Goal: Task Accomplishment & Management: Manage account settings

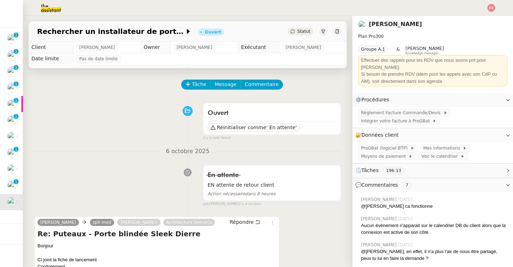
click at [197, 90] on div "Tâche Message Commentaire" at bounding box center [261, 88] width 159 height 17
click at [195, 89] on button "Tâche" at bounding box center [196, 85] width 30 height 10
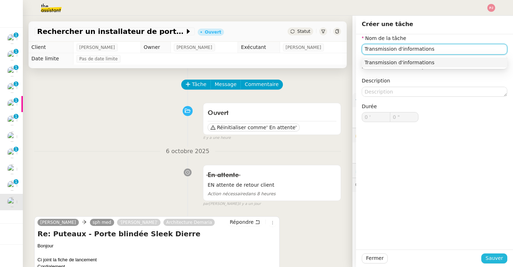
type input "Transmission d'informations"
click at [495, 254] on button "Sauver" at bounding box center [494, 258] width 26 height 10
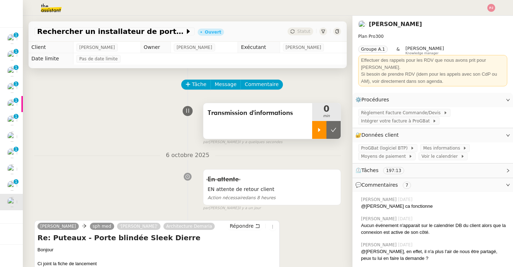
click at [324, 127] on div at bounding box center [319, 130] width 14 height 18
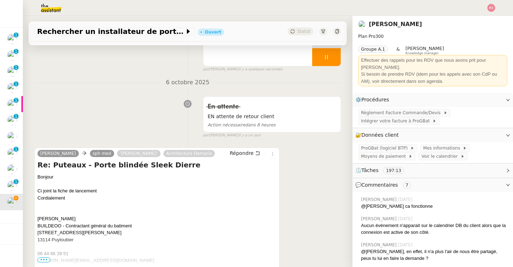
scroll to position [76, 0]
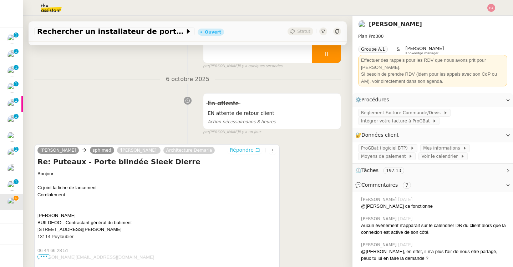
click at [250, 153] on span "Répondre" at bounding box center [242, 149] width 24 height 7
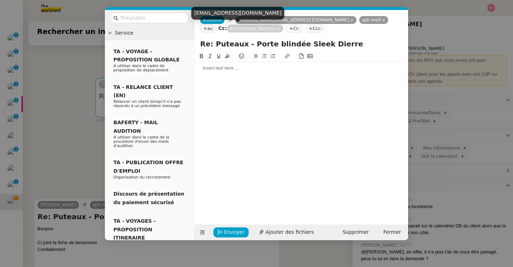
click at [252, 29] on nz-tag "Architecture Demaria" at bounding box center [255, 29] width 56 height 8
click at [247, 29] on nz-tag "Architecture Demaria" at bounding box center [255, 29] width 56 height 8
click at [277, 28] on icon at bounding box center [279, 29] width 4 height 4
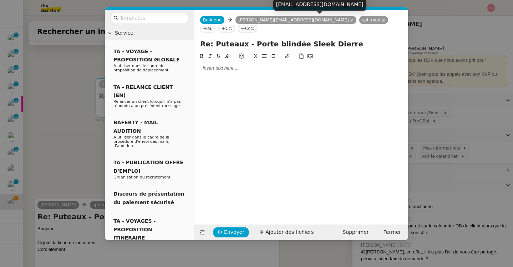
click at [382, 21] on icon at bounding box center [384, 21] width 4 height 4
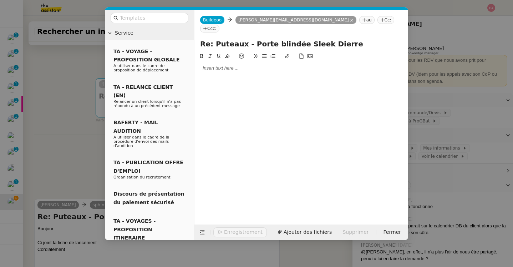
click at [249, 65] on div at bounding box center [301, 68] width 208 height 6
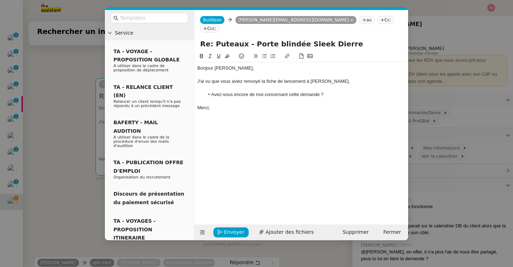
click at [337, 78] on div "J'ai vu que vous aviez renvoyé la fiche de lancement à [PERSON_NAME]." at bounding box center [301, 81] width 208 height 6
click at [219, 233] on icon "button" at bounding box center [220, 231] width 5 height 5
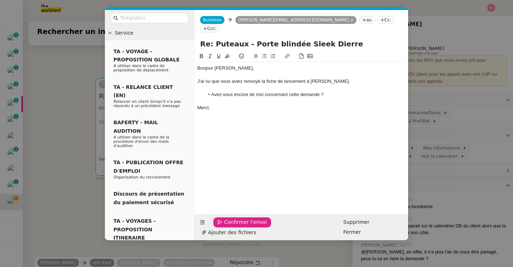
click at [219, 224] on icon "button" at bounding box center [220, 221] width 5 height 5
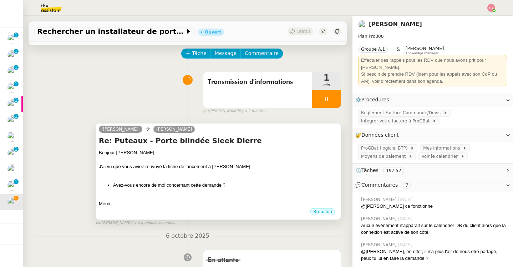
scroll to position [0, 0]
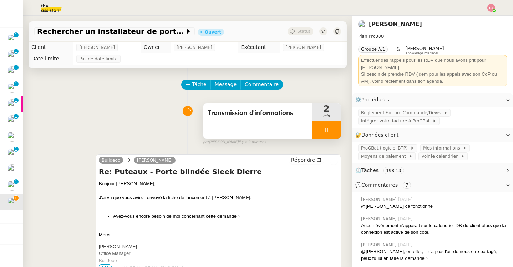
click at [322, 128] on div at bounding box center [326, 130] width 29 height 18
click at [335, 128] on icon at bounding box center [334, 130] width 6 height 6
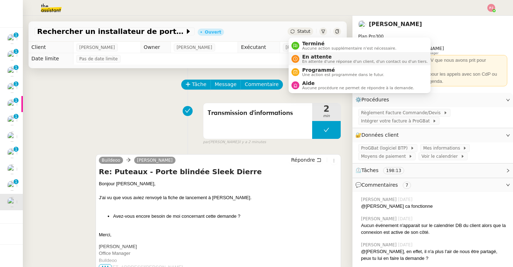
click at [313, 61] on span "En attente d'une réponse d'un client, d'un contact ou d'un tiers." at bounding box center [365, 62] width 126 height 4
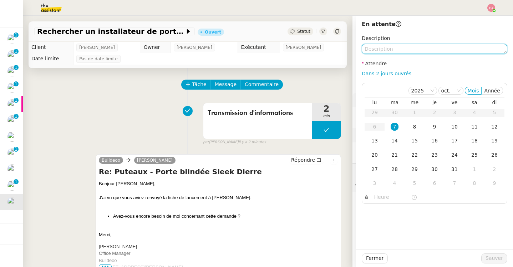
click at [391, 52] on textarea at bounding box center [435, 49] width 146 height 10
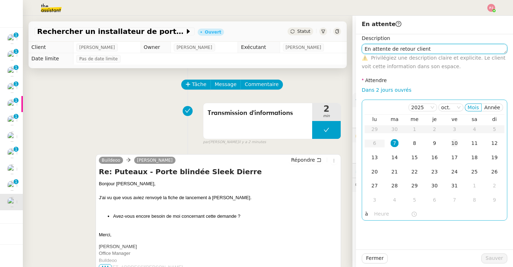
type textarea "En attente de retour client"
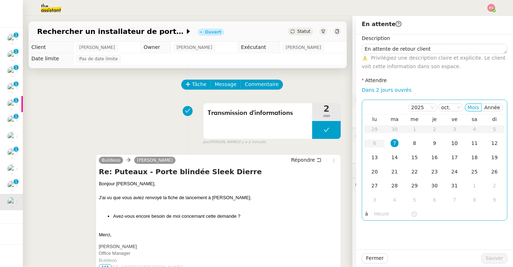
click at [453, 143] on div "10" at bounding box center [454, 143] width 8 height 8
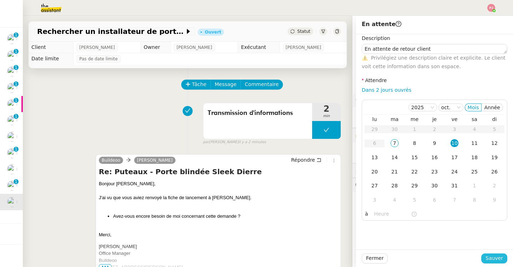
click at [488, 257] on span "Sauver" at bounding box center [493, 258] width 17 height 8
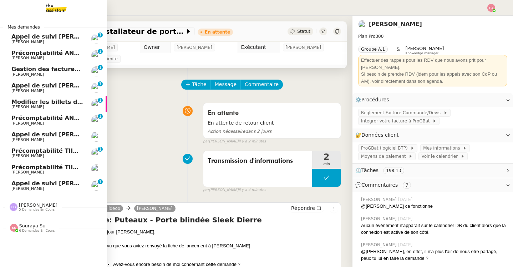
click at [44, 136] on span "Appel de suivi [PERSON_NAME] - SALADE2FRUITS" at bounding box center [90, 134] width 159 height 7
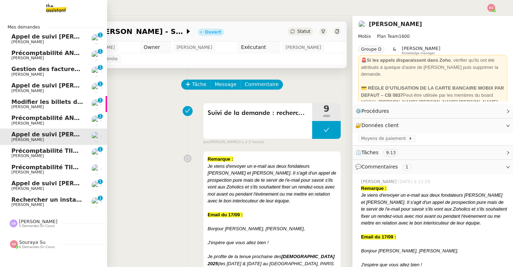
click at [16, 195] on link "Rechercher un installateur de porte blindée [PERSON_NAME] 0 1 2 3 4 5 6 7 8 9" at bounding box center [53, 202] width 107 height 16
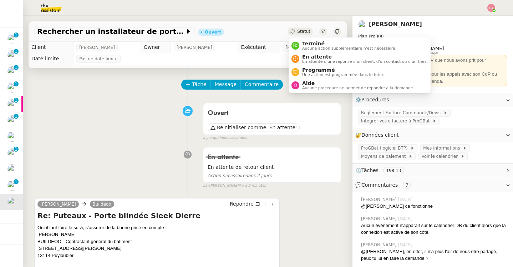
click at [301, 31] on span "Statut" at bounding box center [303, 31] width 13 height 5
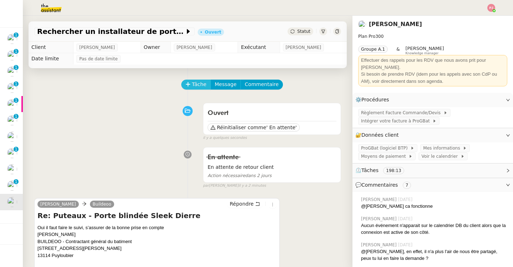
click at [199, 85] on span "Tâche" at bounding box center [199, 84] width 15 height 8
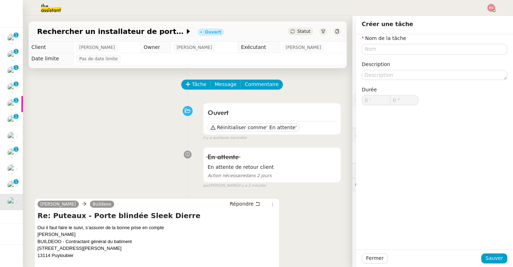
click at [132, 148] on div "En attente En attente de retour client Action nécessaire dans 2 jours false par…" at bounding box center [187, 166] width 307 height 45
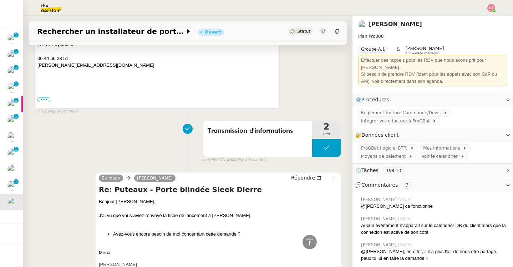
scroll to position [225, 0]
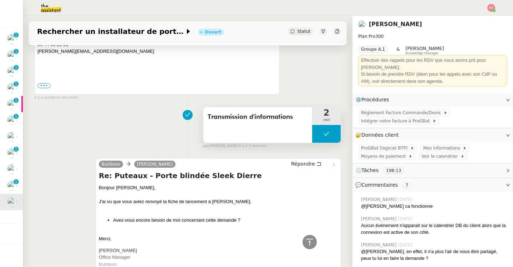
click at [333, 129] on button at bounding box center [326, 134] width 29 height 18
click at [318, 132] on icon at bounding box center [319, 134] width 2 height 4
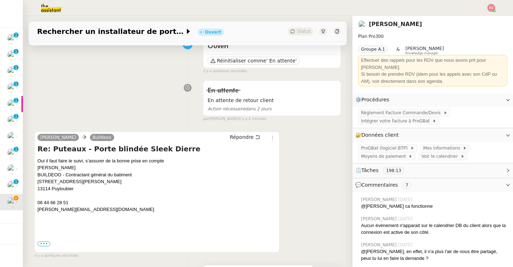
scroll to position [77, 0]
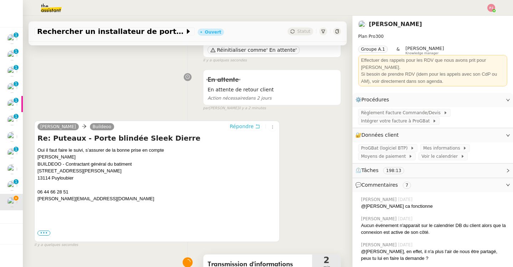
click at [254, 124] on button "Répondre" at bounding box center [244, 126] width 35 height 8
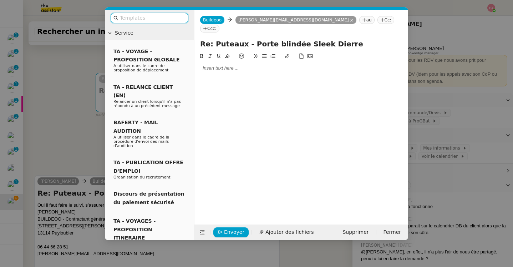
click at [225, 62] on div at bounding box center [301, 68] width 208 height 12
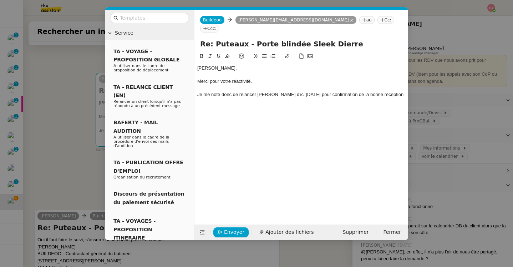
click at [387, 91] on div "Je me note donc de relancer [PERSON_NAME] d'ici [DATE] pour confirmation de la …" at bounding box center [301, 94] width 208 height 6
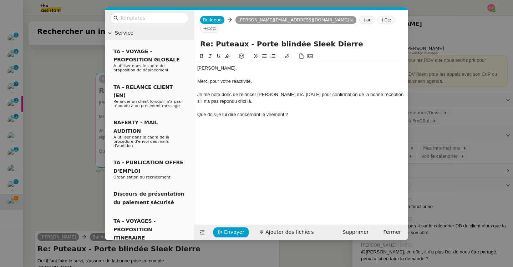
drag, startPoint x: 293, startPoint y: 106, endPoint x: 193, endPoint y: 106, distance: 100.2
click at [193, 106] on nz-layout "Service TA - VOYAGE - PROPOSITION GLOBALE A utiliser dans le cadre de propositi…" at bounding box center [256, 125] width 303 height 230
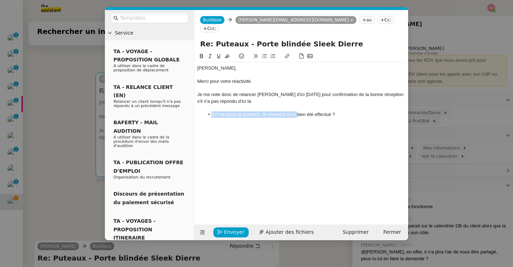
drag, startPoint x: 296, startPoint y: 106, endPoint x: 210, endPoint y: 105, distance: 85.9
click at [210, 111] on li "S'il me pose la question, le virement a-t-il bien été effectué ?" at bounding box center [304, 114] width 201 height 6
click at [341, 111] on li "Pouvez-vous me dire si le virement a bien été effectué ?" at bounding box center [304, 114] width 201 height 6
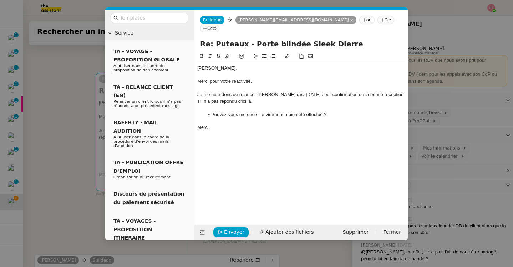
click at [334, 111] on li "Pouvez-vous me dire si le virement a bien été effectué ?" at bounding box center [304, 114] width 201 height 6
click at [233, 231] on span "Envoyer" at bounding box center [234, 232] width 20 height 8
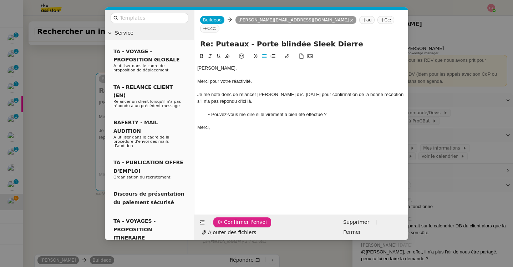
click at [233, 226] on span "Confirmer l'envoi" at bounding box center [245, 222] width 43 height 8
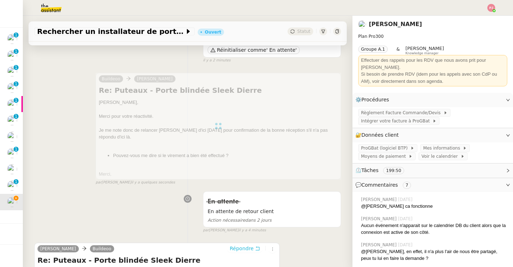
scroll to position [0, 0]
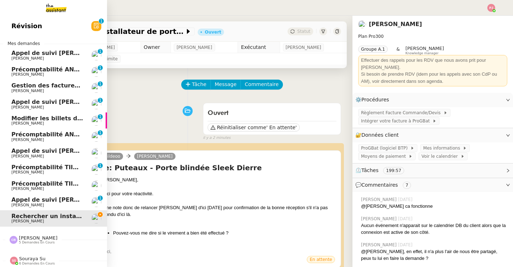
click at [52, 196] on span "Appel de suivi [PERSON_NAME] - RHP ASSOCIES" at bounding box center [88, 199] width 154 height 7
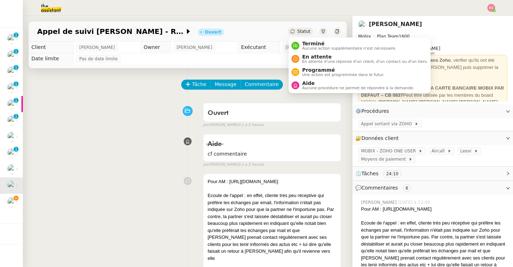
click at [301, 31] on span "Statut" at bounding box center [303, 31] width 13 height 5
click at [306, 45] on span "Terminé" at bounding box center [349, 44] width 94 height 6
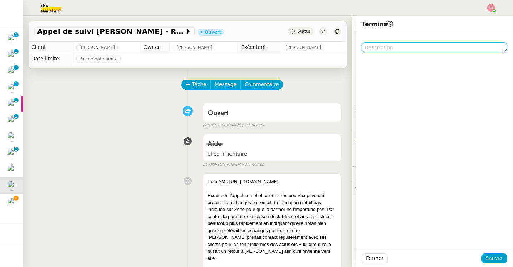
click at [397, 46] on textarea at bounding box center [435, 47] width 146 height 10
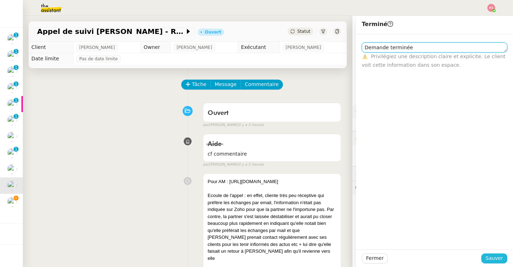
type textarea "Demande terminée"
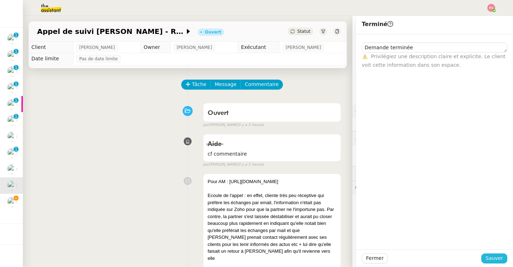
click at [493, 256] on span "Sauver" at bounding box center [493, 258] width 17 height 8
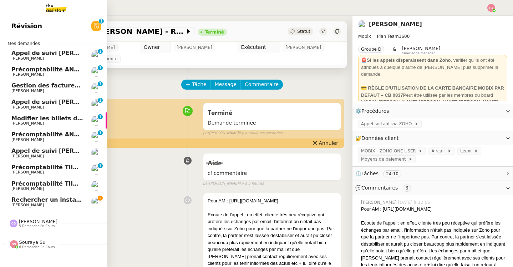
click at [26, 198] on span "Rechercher un installateur de porte blindée" at bounding box center [81, 199] width 141 height 7
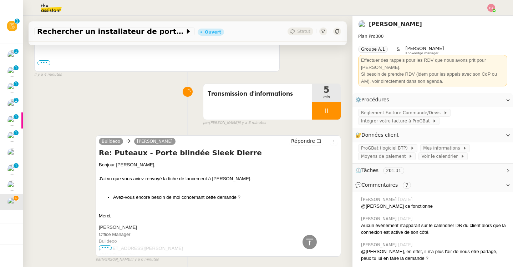
scroll to position [404, 0]
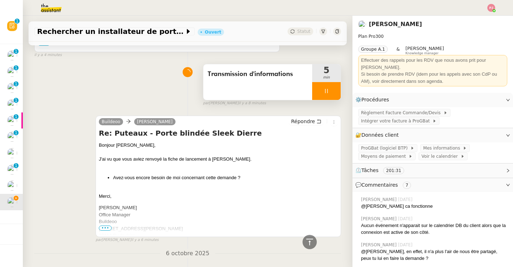
click at [322, 88] on div at bounding box center [326, 91] width 29 height 18
click at [330, 91] on button at bounding box center [333, 91] width 14 height 18
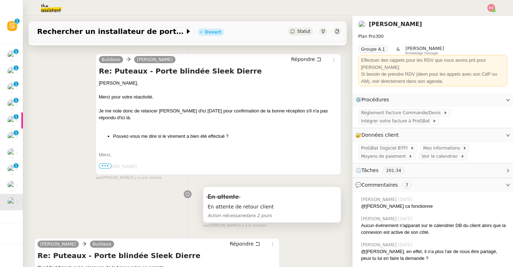
scroll to position [0, 0]
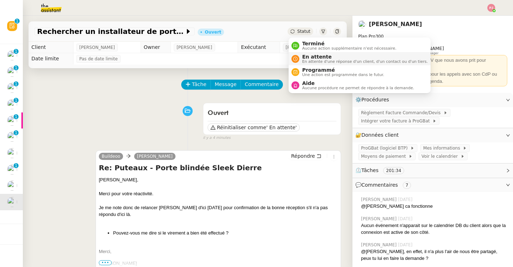
click at [311, 58] on span "En attente" at bounding box center [365, 57] width 126 height 6
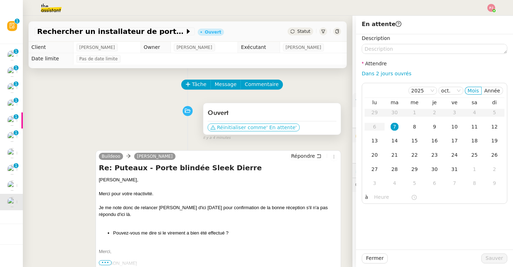
click at [279, 127] on span "' En attente'" at bounding box center [281, 127] width 30 height 7
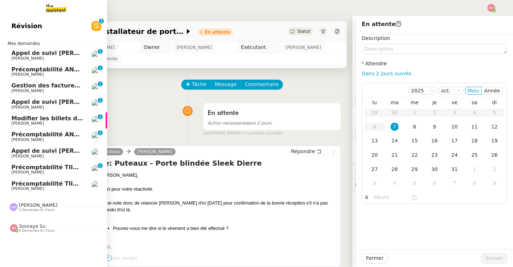
click at [42, 154] on span "[PERSON_NAME]" at bounding box center [47, 156] width 72 height 4
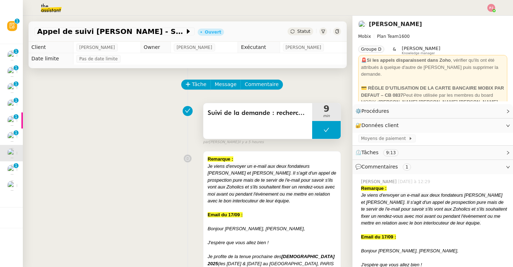
click at [329, 131] on icon at bounding box center [326, 130] width 6 height 6
click at [318, 129] on icon at bounding box center [319, 130] width 2 height 4
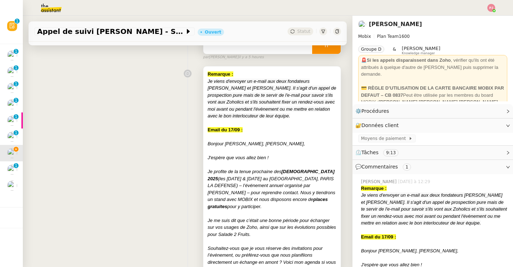
scroll to position [87, 0]
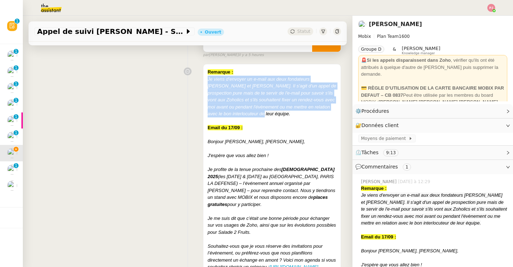
drag, startPoint x: 244, startPoint y: 115, endPoint x: 201, endPoint y: 80, distance: 55.3
click at [201, 80] on div "Remarque : Je viens d'envoyer un e-mail aux deux fondateurs [PERSON_NAME] et [P…" at bounding box center [187, 190] width 307 height 259
copy em "Je viens d'envoyer un e-mail aux deux fondateurs [PERSON_NAME] et [PERSON_NAME]…"
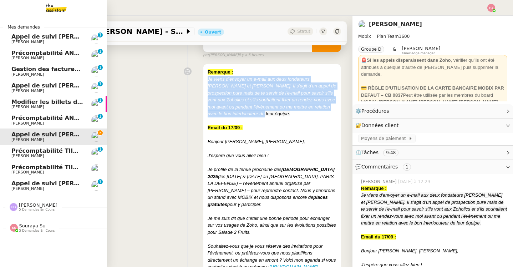
click at [17, 183] on span "Appel de suivi [PERSON_NAME] - RHP ASSOCIES" at bounding box center [88, 183] width 154 height 7
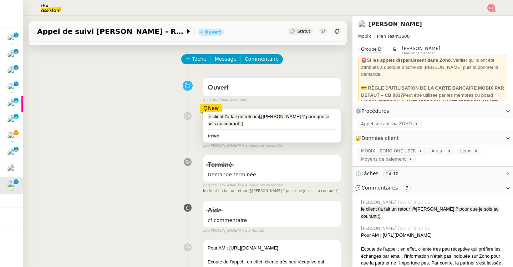
scroll to position [26, 0]
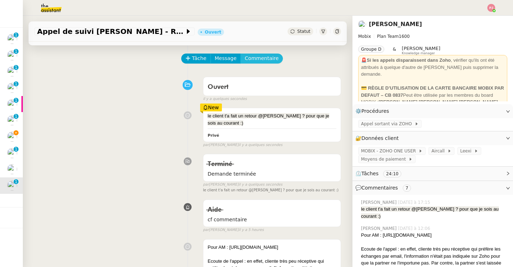
click at [250, 57] on span "Commentaire" at bounding box center [262, 58] width 34 height 8
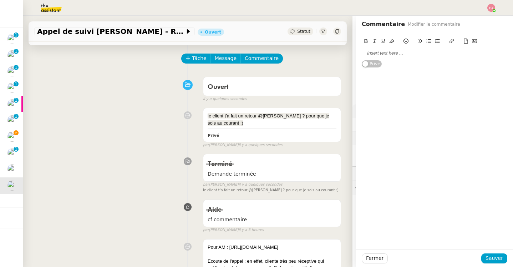
click at [389, 56] on div at bounding box center [435, 53] width 146 height 6
click at [493, 256] on span "Sauver" at bounding box center [493, 258] width 17 height 8
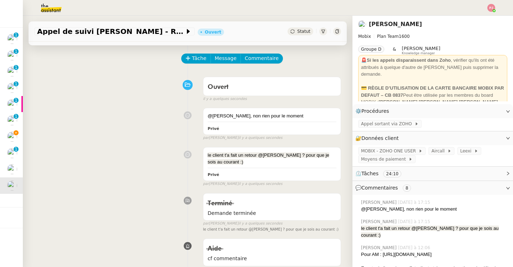
click at [300, 32] on span "Statut" at bounding box center [303, 31] width 13 height 5
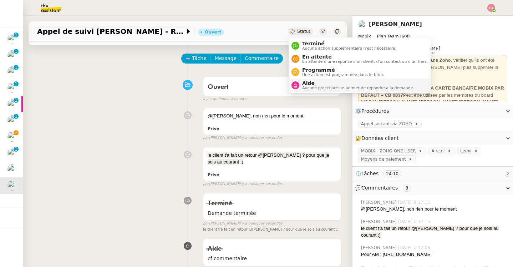
click at [304, 87] on span "Aucune procédure ne permet de répondre à la demande." at bounding box center [358, 88] width 112 height 4
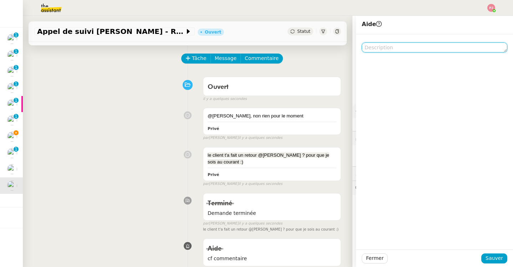
click at [374, 48] on textarea at bounding box center [435, 47] width 146 height 10
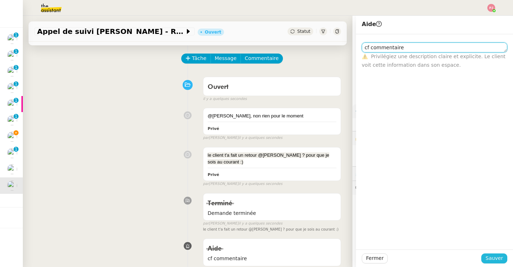
type textarea "cf commentaire"
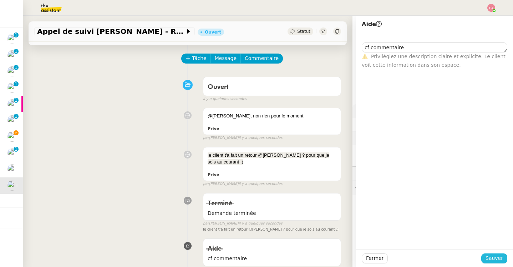
click at [486, 259] on button "Sauver" at bounding box center [494, 258] width 26 height 10
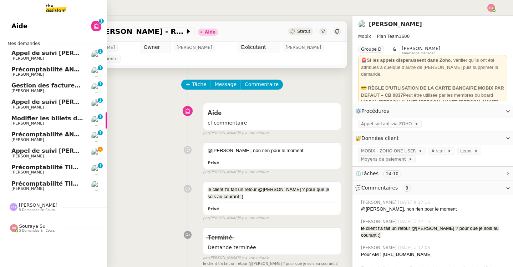
click at [17, 152] on span "Appel de suivi [PERSON_NAME] - SALADE2FRUITS" at bounding box center [90, 150] width 159 height 7
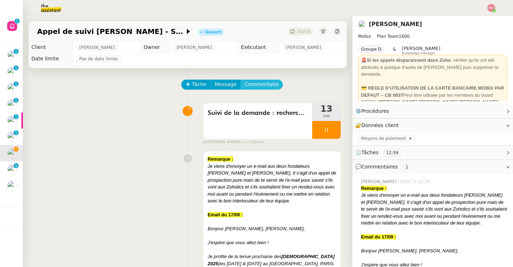
click at [267, 85] on span "Commentaire" at bounding box center [262, 84] width 34 height 8
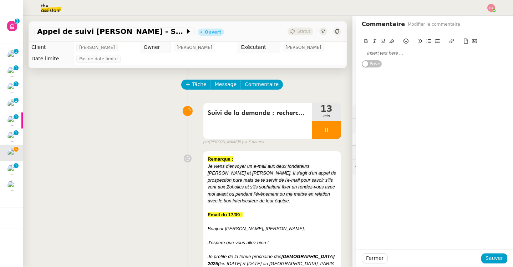
click at [392, 56] on div at bounding box center [435, 53] width 146 height 6
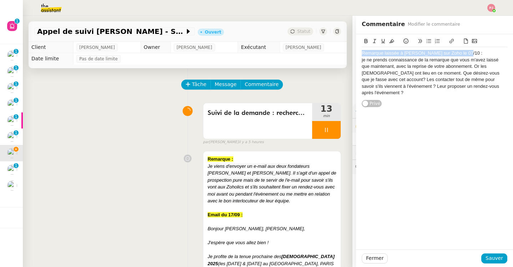
drag, startPoint x: 465, startPoint y: 52, endPoint x: 355, endPoint y: 54, distance: 109.9
click at [355, 54] on app-ticket "Appel de suivi [PERSON_NAME] - SALADE2FRUITS Ouvert Statut Client [PERSON_NAME]…" at bounding box center [268, 141] width 490 height 251
click at [366, 42] on icon at bounding box center [365, 41] width 5 height 5
click at [394, 41] on button at bounding box center [391, 41] width 9 height 8
click at [398, 82] on div "je ne prends connaissance de la remarque que vous m'avez laissé que maintenant,…" at bounding box center [435, 77] width 146 height 40
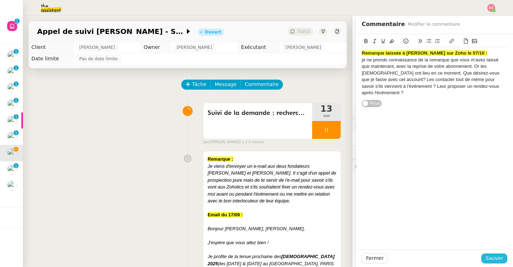
click at [502, 256] on span "Sauver" at bounding box center [493, 258] width 17 height 8
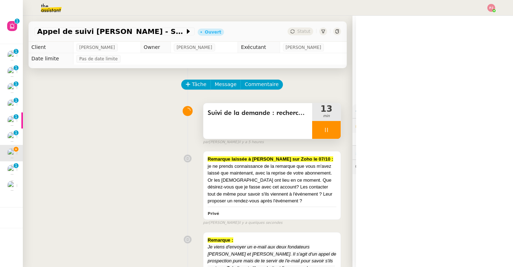
click at [318, 131] on div at bounding box center [326, 130] width 29 height 18
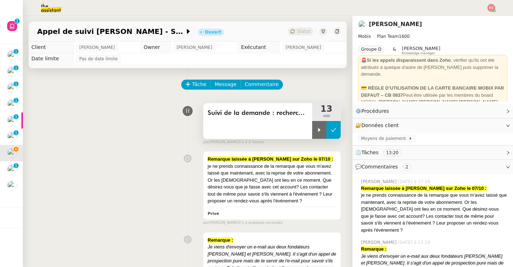
click at [331, 131] on icon at bounding box center [334, 130] width 6 height 6
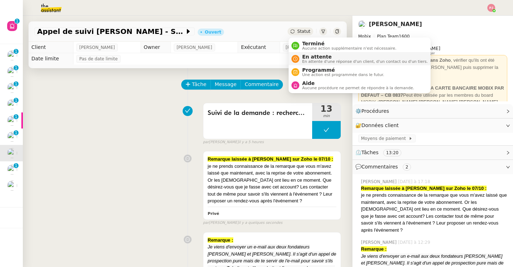
click at [305, 56] on span "En attente" at bounding box center [365, 57] width 126 height 6
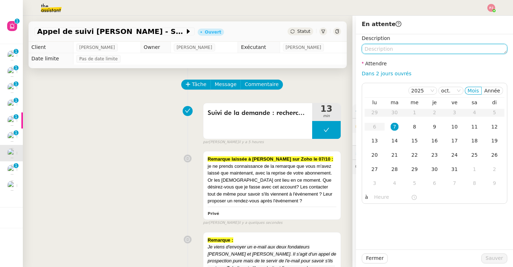
click at [390, 50] on textarea at bounding box center [435, 49] width 146 height 10
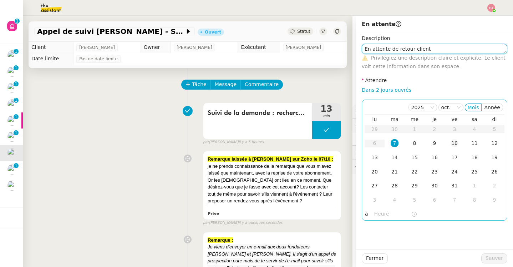
type textarea "En attente de retour client"
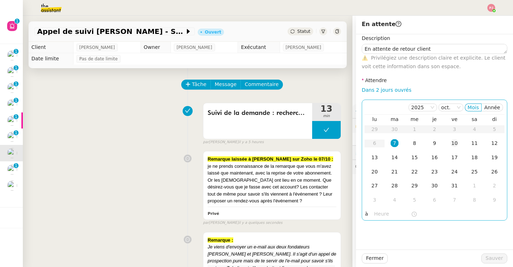
click at [451, 144] on div "10" at bounding box center [454, 143] width 8 height 8
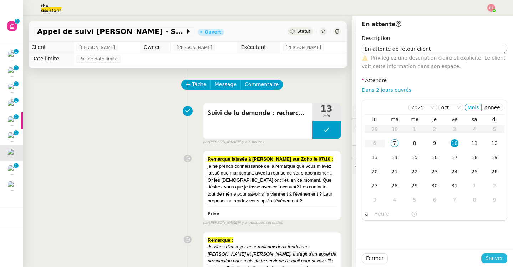
click at [499, 255] on span "Sauver" at bounding box center [493, 258] width 17 height 8
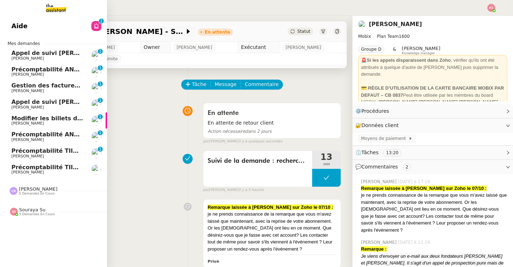
click at [51, 104] on span "Appel de suivi [PERSON_NAME]" at bounding box center [61, 101] width 101 height 7
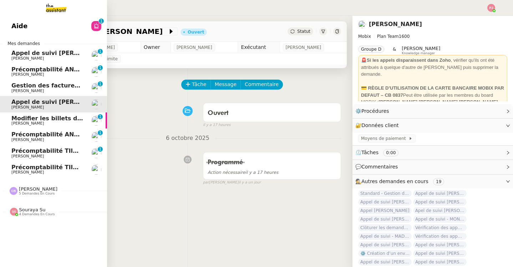
click at [40, 192] on span "5 demandes en cours" at bounding box center [37, 194] width 36 height 4
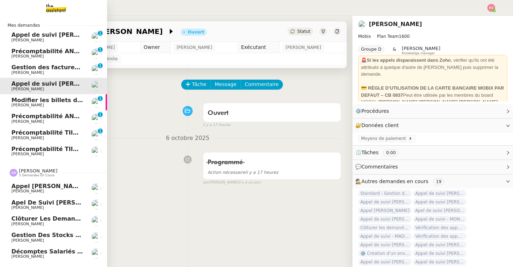
scroll to position [34, 0]
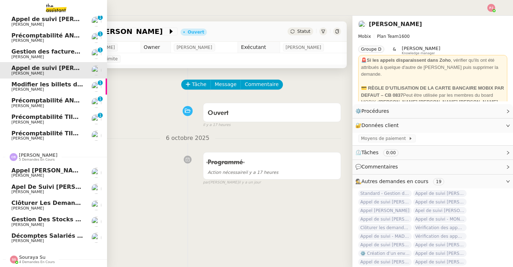
click at [40, 202] on span "Clôturer les demandes en cours" at bounding box center [63, 202] width 105 height 7
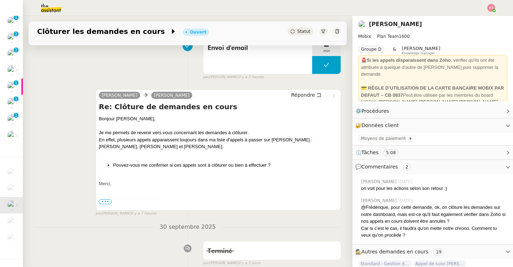
scroll to position [68, 0]
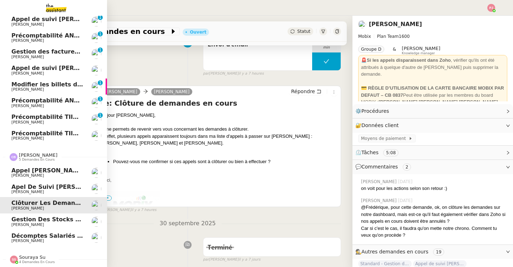
click at [43, 233] on span "Décomptes Salariés Mensuels - octobre 2025" at bounding box center [84, 235] width 146 height 7
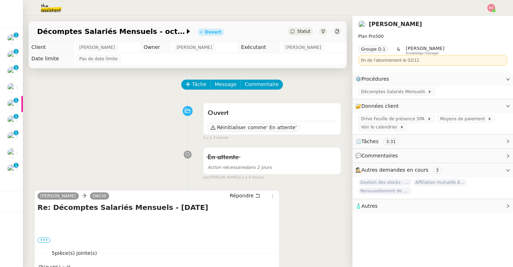
click at [10, 172] on img at bounding box center [12, 169] width 10 height 10
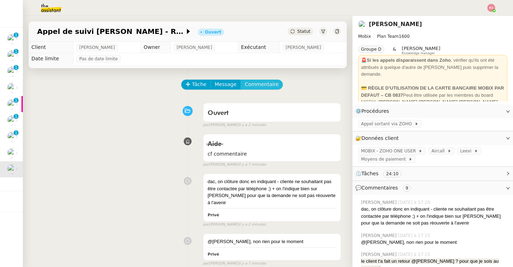
click at [261, 83] on span "Commentaire" at bounding box center [262, 84] width 34 height 8
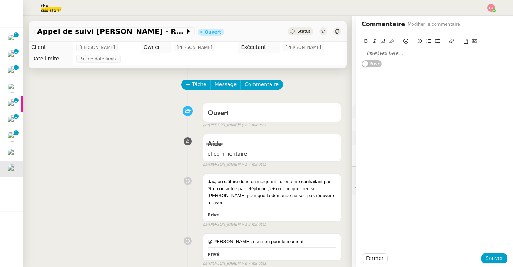
click at [388, 53] on div at bounding box center [435, 53] width 146 height 6
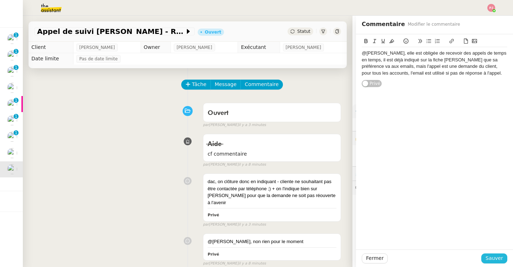
click at [495, 256] on span "Sauver" at bounding box center [493, 258] width 17 height 8
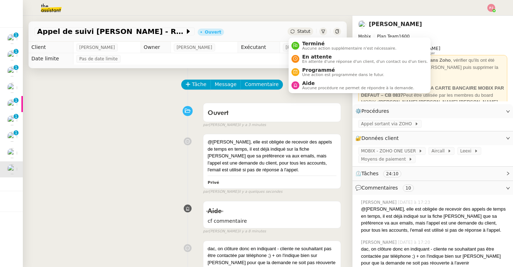
click at [294, 34] on div "Statut" at bounding box center [300, 31] width 26 height 8
click at [302, 90] on li "Aide Aucune procédure ne permet de répondre à la demande." at bounding box center [360, 84] width 142 height 13
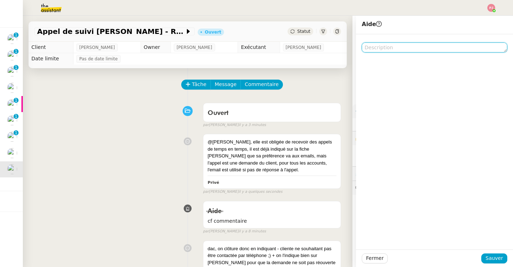
click at [381, 49] on textarea at bounding box center [435, 47] width 146 height 10
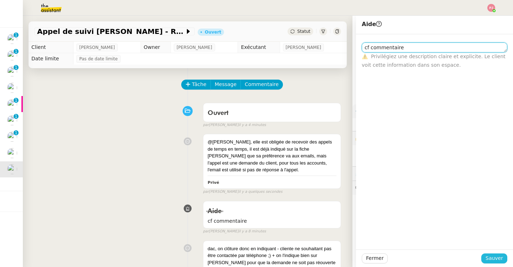
type textarea "cf commentaire"
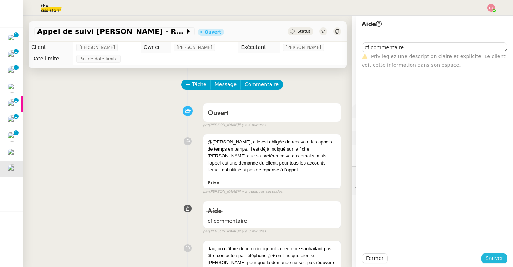
click at [490, 257] on span "Sauver" at bounding box center [493, 258] width 17 height 8
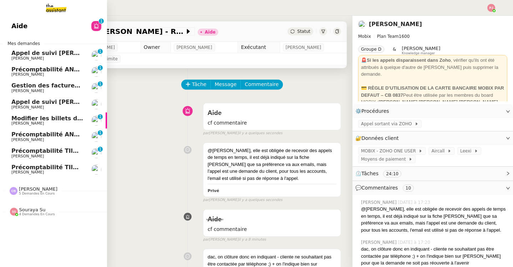
click at [24, 189] on span "[PERSON_NAME]" at bounding box center [38, 188] width 39 height 5
click at [68, 52] on span "Appel de suivi [PERSON_NAME] - SYSNEXT" at bounding box center [79, 53] width 136 height 7
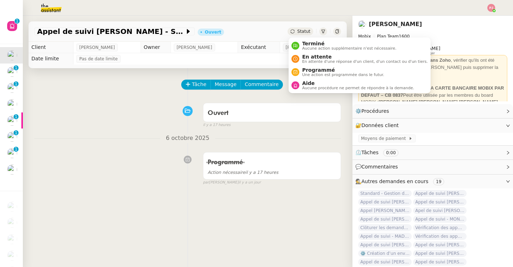
click at [299, 30] on span "Statut" at bounding box center [303, 31] width 13 height 5
click at [318, 70] on span "Programmé" at bounding box center [343, 70] width 82 height 6
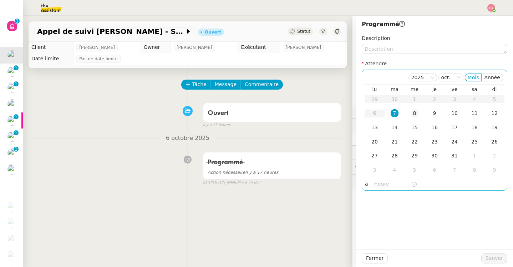
click at [413, 108] on td "8" at bounding box center [414, 113] width 20 height 14
click at [493, 257] on span "Sauver" at bounding box center [493, 258] width 17 height 8
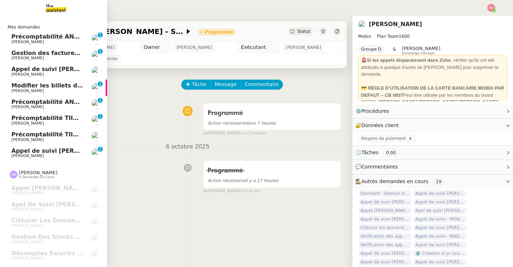
click at [70, 148] on span "Appel de suivi [PERSON_NAME] - RHP ASSOCIES" at bounding box center [88, 150] width 154 height 7
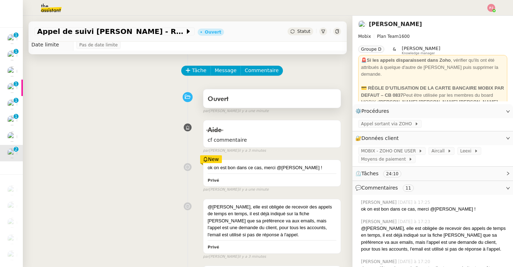
scroll to position [12, 0]
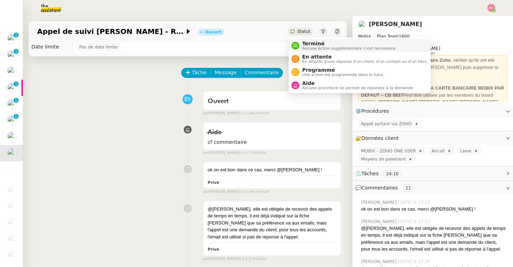
click at [310, 48] on span "Aucune action supplémentaire n'est nécessaire." at bounding box center [349, 48] width 94 height 4
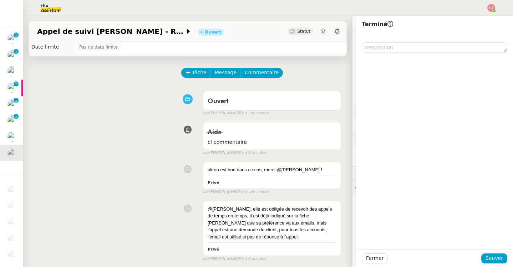
click at [393, 52] on div at bounding box center [434, 141] width 157 height 215
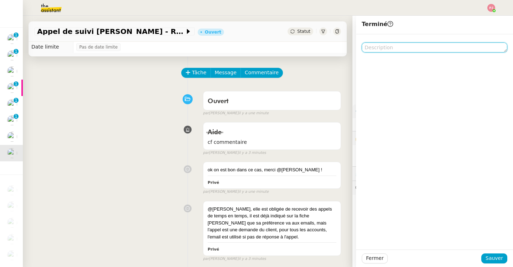
click at [391, 47] on textarea at bounding box center [435, 47] width 146 height 10
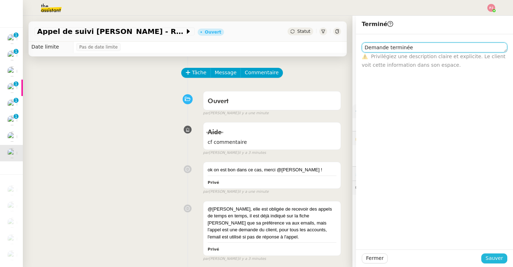
type textarea "Demande terminée"
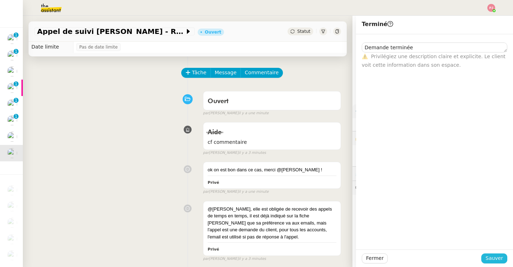
click at [486, 259] on button "Sauver" at bounding box center [494, 258] width 26 height 10
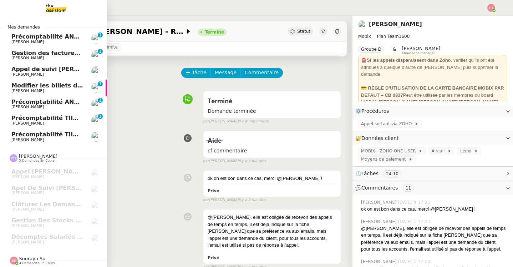
click at [63, 41] on span "[PERSON_NAME]" at bounding box center [47, 42] width 72 height 4
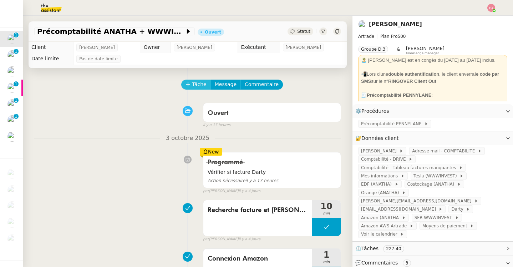
click at [201, 81] on span "Tâche" at bounding box center [199, 84] width 15 height 8
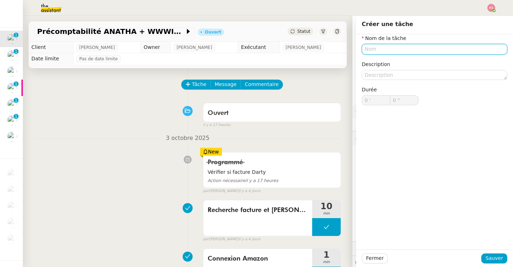
click at [369, 50] on input "text" at bounding box center [435, 49] width 146 height 10
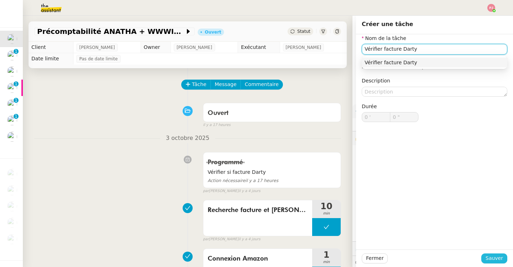
type input "Vérifier facture Darty"
click at [502, 256] on span "Sauver" at bounding box center [493, 258] width 17 height 8
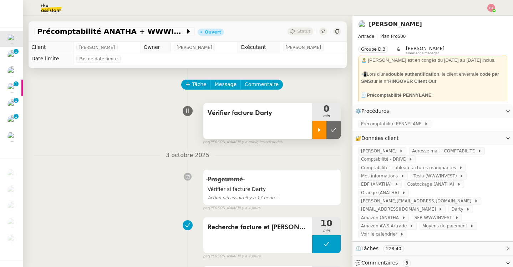
click at [321, 127] on icon at bounding box center [319, 130] width 6 height 6
click at [451, 205] on span "Darty" at bounding box center [458, 208] width 15 height 7
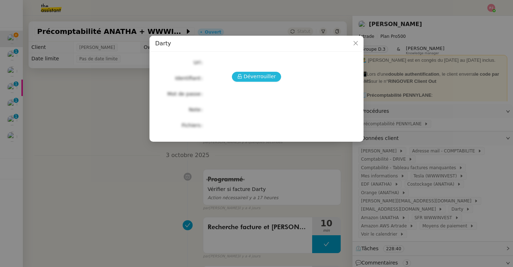
click at [268, 78] on span "Déverrouiller" at bounding box center [260, 76] width 32 height 8
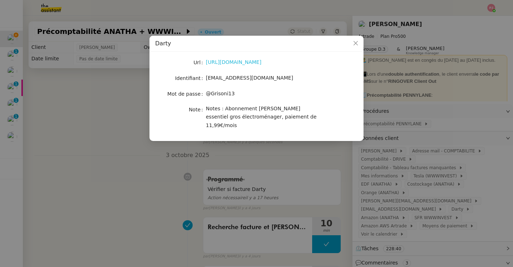
click at [238, 60] on link "[URL][DOMAIN_NAME]" at bounding box center [234, 62] width 56 height 6
drag, startPoint x: 267, startPoint y: 77, endPoint x: 206, endPoint y: 77, distance: 61.3
click at [206, 77] on div "[EMAIL_ADDRESS][DOMAIN_NAME]" at bounding box center [265, 78] width 118 height 8
copy span "[EMAIL_ADDRESS][DOMAIN_NAME]"
drag, startPoint x: 235, startPoint y: 94, endPoint x: 206, endPoint y: 94, distance: 29.6
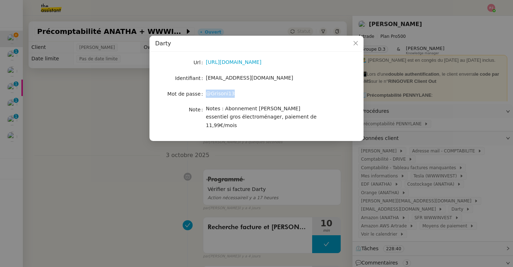
click at [206, 94] on div "@Grisoni13" at bounding box center [265, 94] width 118 height 8
copy span "@Grisoni13"
click at [104, 108] on nz-modal-container "Darty Url [URL][DOMAIN_NAME] Identifiant [EMAIL_ADDRESS][DOMAIN_NAME] Mot de pa…" at bounding box center [256, 133] width 513 height 267
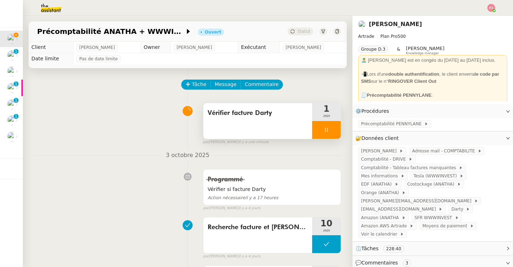
click at [327, 130] on icon at bounding box center [326, 130] width 2 height 4
click at [335, 127] on icon at bounding box center [334, 130] width 6 height 6
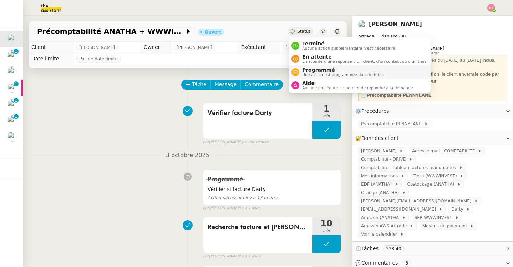
click at [313, 71] on span "Programmé" at bounding box center [343, 70] width 82 height 6
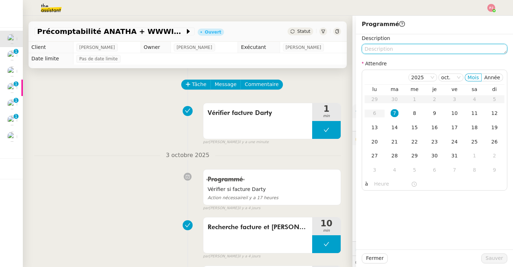
click at [388, 51] on textarea at bounding box center [435, 49] width 146 height 10
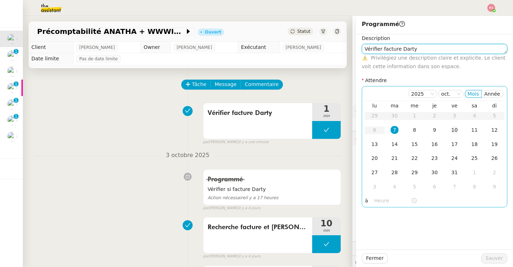
type textarea "Vérifier facture Darty"
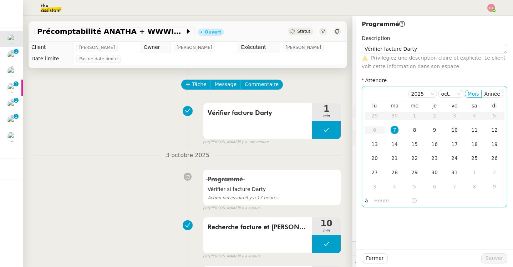
click at [450, 129] on div "10" at bounding box center [454, 130] width 8 height 8
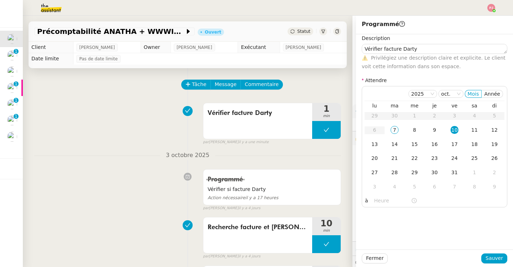
click at [497, 263] on div "Fermer Sauver" at bounding box center [434, 257] width 157 height 17
click at [499, 258] on span "Sauver" at bounding box center [493, 258] width 17 height 8
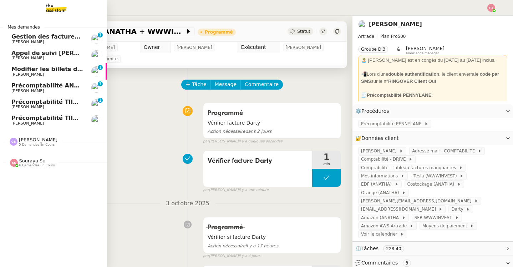
click at [29, 82] on link "Précomptabilité ANATHA + WWWINVEST - [DATE] [PERSON_NAME] 0 1 2 3 4 5 6 7 8 9" at bounding box center [53, 88] width 107 height 16
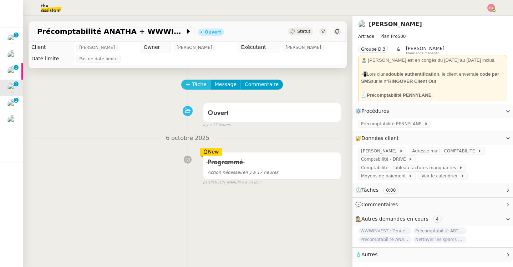
click at [201, 85] on span "Tâche" at bounding box center [199, 84] width 15 height 8
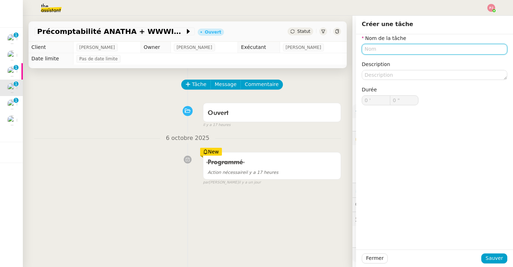
click at [376, 51] on input "text" at bounding box center [435, 49] width 146 height 10
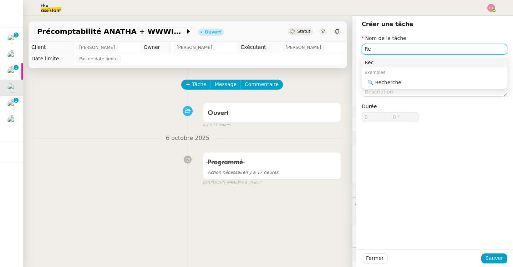
type input "R"
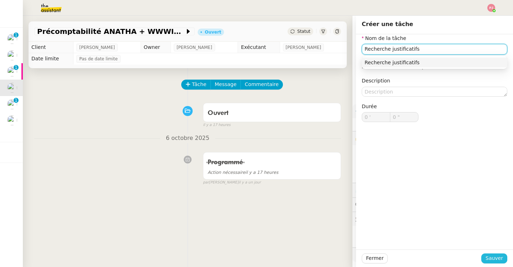
type input "Recherche justificatifs"
click at [490, 259] on span "Sauver" at bounding box center [493, 258] width 17 height 8
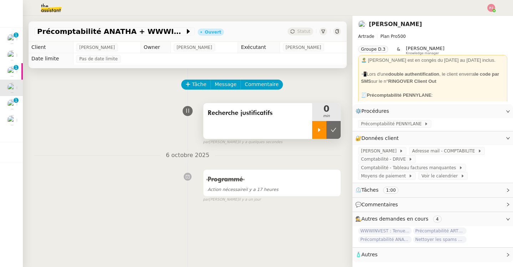
click at [321, 136] on div at bounding box center [319, 130] width 14 height 18
click at [373, 124] on span "Précomptabilité PENNYLANE" at bounding box center [392, 123] width 63 height 7
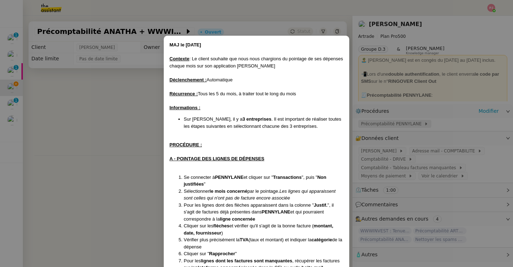
scroll to position [183, 0]
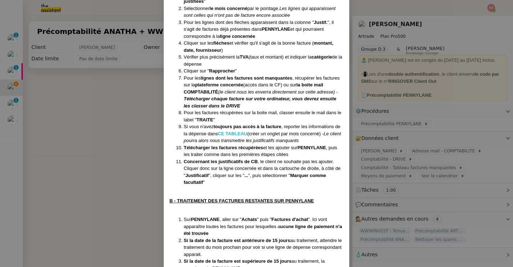
click at [243, 131] on strong "CE TABLEAU" at bounding box center [233, 133] width 30 height 5
click at [386, 144] on nz-modal-container "MAJ le [DATE] Contexte : Le client souhaite que nous nous chargions du pointage…" at bounding box center [256, 133] width 513 height 267
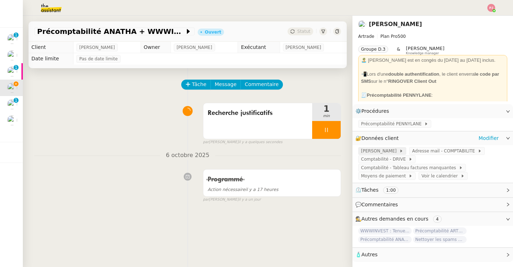
click at [386, 151] on span "[PERSON_NAME]" at bounding box center [380, 150] width 38 height 7
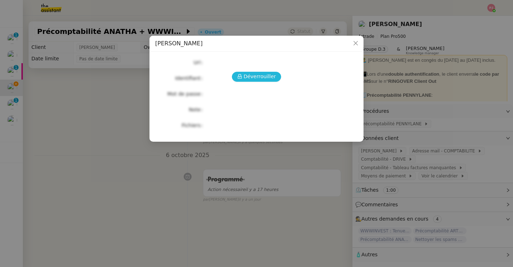
click at [257, 80] on span "Déverrouiller" at bounding box center [260, 76] width 32 height 8
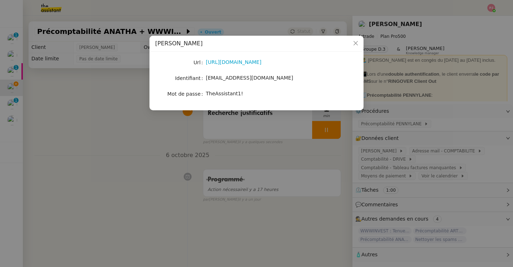
click at [249, 66] on div "[URL][DOMAIN_NAME]" at bounding box center [265, 62] width 118 height 8
click at [248, 62] on link "[URL][DOMAIN_NAME]" at bounding box center [234, 62] width 56 height 6
click at [240, 154] on nz-modal-container "PENNYLANE - [PERSON_NAME] [URL][DOMAIN_NAME] Identifiant [EMAIL_ADDRESS][DOMAIN…" at bounding box center [256, 133] width 513 height 267
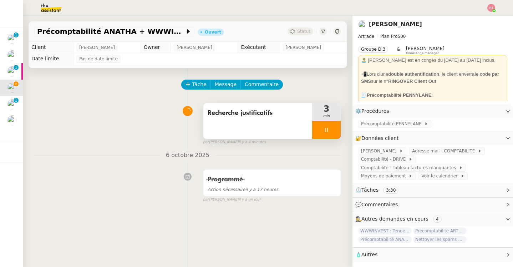
click at [325, 131] on icon at bounding box center [326, 130] width 6 height 6
click at [320, 130] on icon at bounding box center [319, 130] width 6 height 6
click at [483, 136] on link "Modifier" at bounding box center [488, 138] width 20 height 8
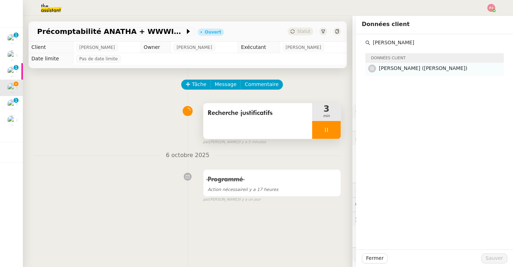
type input "[PERSON_NAME]"
click at [398, 72] on h4 "[PERSON_NAME] ([PERSON_NAME])" at bounding box center [439, 68] width 121 height 8
click at [501, 259] on span "Sauver" at bounding box center [493, 258] width 17 height 8
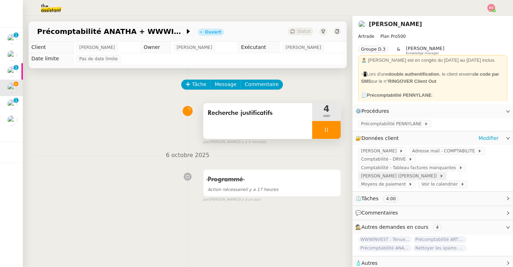
click at [381, 178] on span "[PERSON_NAME] ([PERSON_NAME])" at bounding box center [400, 175] width 78 height 7
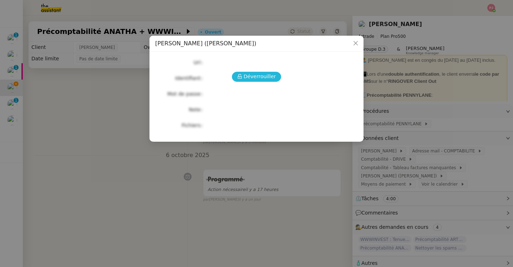
click at [247, 75] on span "Déverrouiller" at bounding box center [260, 76] width 32 height 8
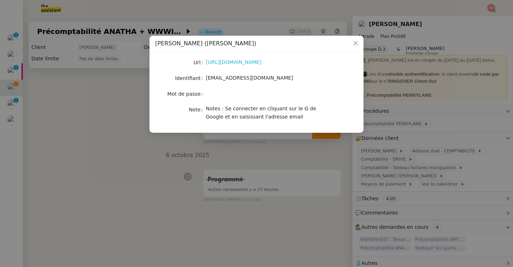
click at [251, 65] on link "[URL][DOMAIN_NAME]" at bounding box center [234, 62] width 56 height 6
drag, startPoint x: 271, startPoint y: 78, endPoint x: 207, endPoint y: 82, distance: 64.0
click at [207, 82] on div "[EMAIL_ADDRESS][DOMAIN_NAME]" at bounding box center [265, 78] width 118 height 10
drag, startPoint x: 206, startPoint y: 79, endPoint x: 276, endPoint y: 79, distance: 69.5
click at [276, 79] on div "[EMAIL_ADDRESS][DOMAIN_NAME]" at bounding box center [265, 78] width 118 height 8
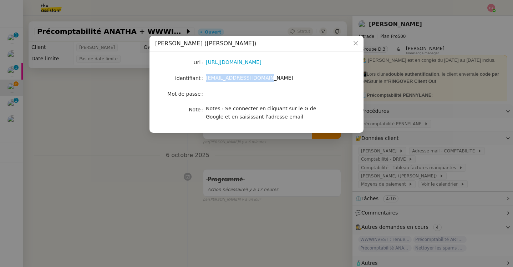
copy span "[EMAIL_ADDRESS][DOMAIN_NAME]"
click at [284, 148] on nz-modal-container "[PERSON_NAME] (ANATHA) Url [URL][DOMAIN_NAME] Identifiant [EMAIL_ADDRESS][DOMAI…" at bounding box center [256, 133] width 513 height 267
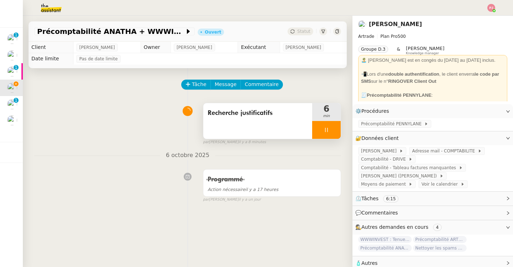
click at [328, 131] on icon at bounding box center [326, 130] width 6 height 6
click at [337, 129] on button at bounding box center [333, 130] width 14 height 18
click at [337, 130] on button at bounding box center [326, 130] width 29 height 18
click at [312, 128] on div at bounding box center [319, 130] width 14 height 18
click at [326, 128] on icon at bounding box center [326, 130] width 6 height 6
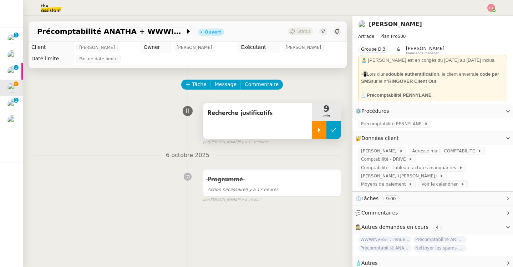
click at [330, 129] on button at bounding box center [333, 130] width 14 height 18
